Goal: Task Accomplishment & Management: Use online tool/utility

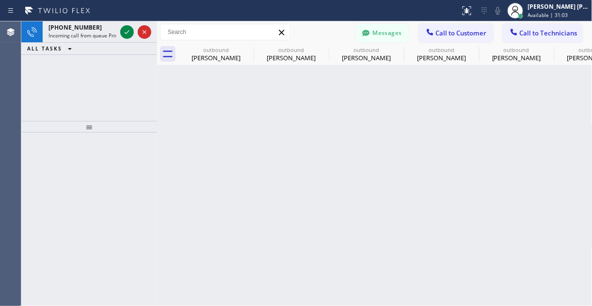
drag, startPoint x: 126, startPoint y: 33, endPoint x: 214, endPoint y: 12, distance: 91.0
click at [126, 33] on icon at bounding box center [127, 32] width 12 height 12
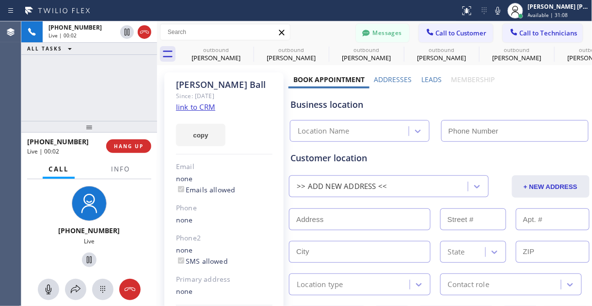
type input "[PHONE_NUMBER]"
click at [188, 106] on link "link to CRM" at bounding box center [195, 107] width 39 height 10
click at [94, 85] on div "[PHONE_NUMBER] Live | 00:23 ALL TASKS ALL TASKS ACTIVE TASKS TASKS IN WRAP UP" at bounding box center [89, 70] width 136 height 99
click at [80, 76] on div "[PHONE_NUMBER] Live | 00:35 ALL TASKS ALL TASKS ACTIVE TASKS TASKS IN WRAP UP" at bounding box center [89, 70] width 136 height 99
click at [124, 229] on div "[PHONE_NUMBER] Live" at bounding box center [89, 228] width 82 height 92
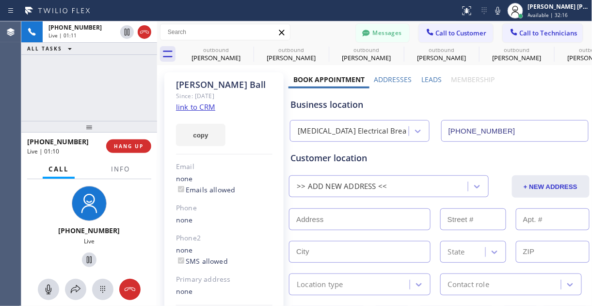
drag, startPoint x: 91, startPoint y: 71, endPoint x: 90, endPoint y: 65, distance: 6.4
click at [91, 71] on div "[PHONE_NUMBER] Live | 01:11 ALL TASKS ALL TASKS ACTIVE TASKS TASKS IN WRAP UP" at bounding box center [89, 70] width 136 height 99
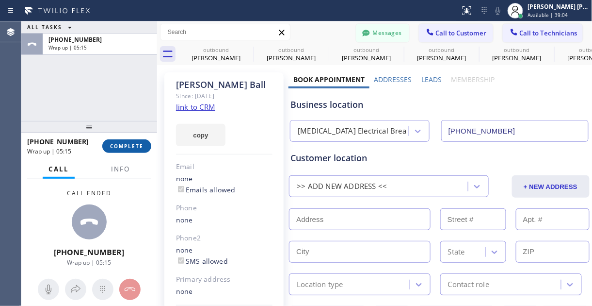
click at [139, 151] on button "COMPLETE" at bounding box center [126, 146] width 49 height 14
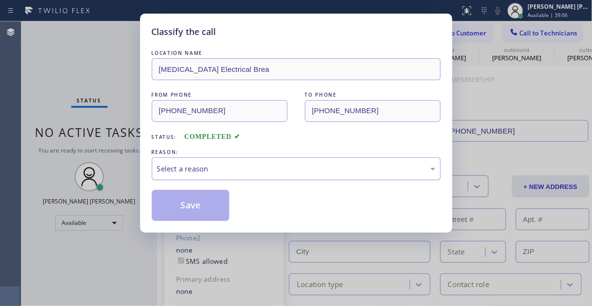
click at [229, 171] on div "Select a reason" at bounding box center [296, 168] width 279 height 11
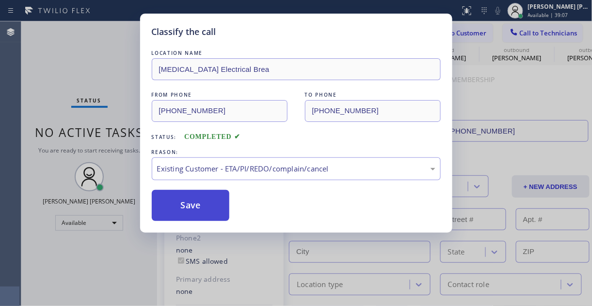
click at [195, 201] on button "Save" at bounding box center [191, 205] width 78 height 31
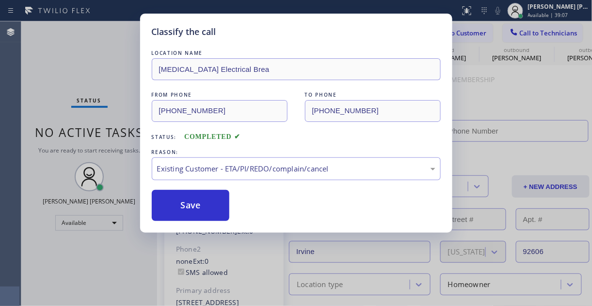
type input "[PHONE_NUMBER]"
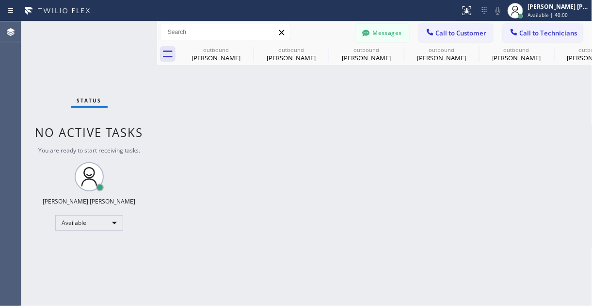
drag, startPoint x: 89, startPoint y: 251, endPoint x: 91, endPoint y: 238, distance: 12.7
click at [89, 251] on div "Status No active tasks You are ready to start receiving tasks. [PERSON_NAME] [P…" at bounding box center [89, 163] width 136 height 284
click at [222, 27] on input "text" at bounding box center [226, 32] width 130 height 16
type input "[PERSON_NAME]"
click at [164, 49] on icon at bounding box center [168, 54] width 16 height 16
